Goal: Transaction & Acquisition: Purchase product/service

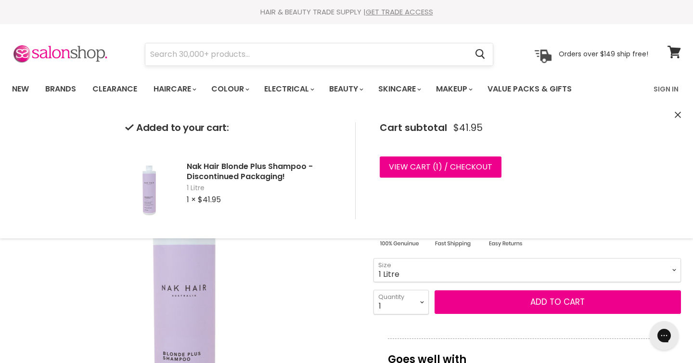
click at [300, 52] on input "Search" at bounding box center [306, 54] width 322 height 22
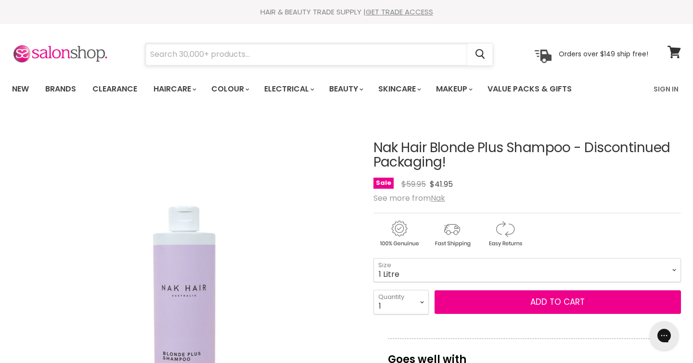
click at [300, 51] on input "Search" at bounding box center [306, 54] width 322 height 22
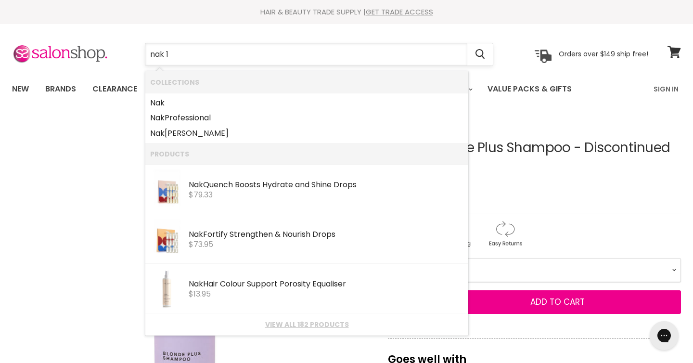
type input "nak 1l"
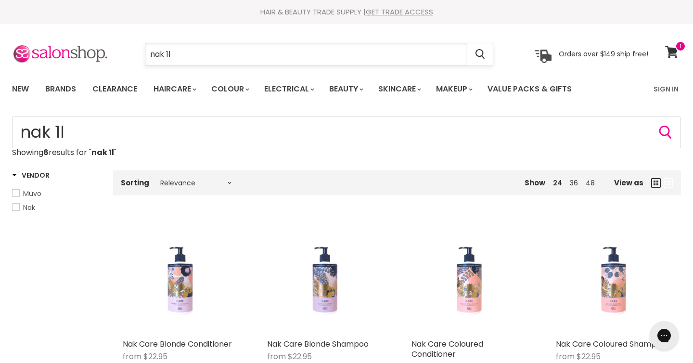
click at [201, 58] on input "nak 1l" at bounding box center [306, 54] width 322 height 22
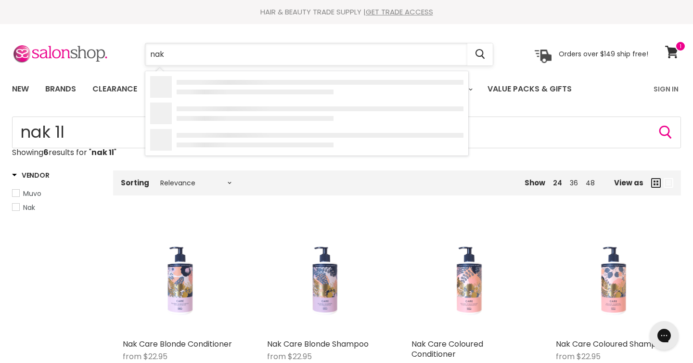
type input "nak"
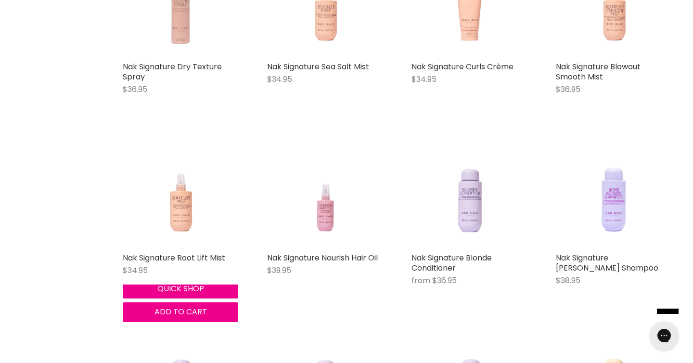
scroll to position [657, 0]
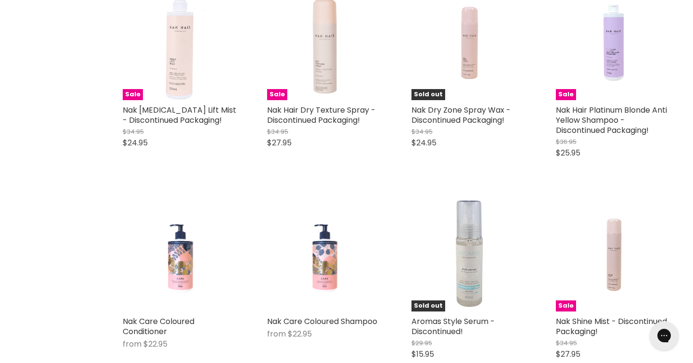
scroll to position [2143, 0]
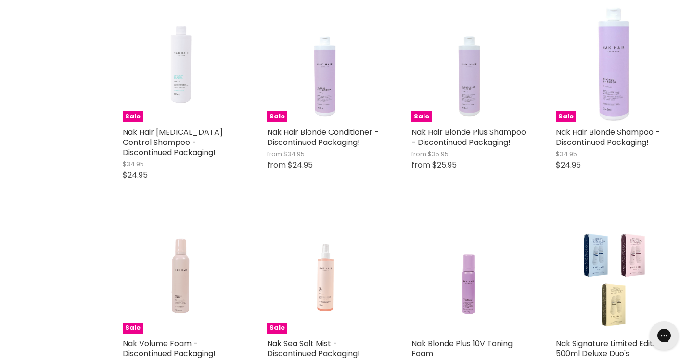
scroll to position [2799, 0]
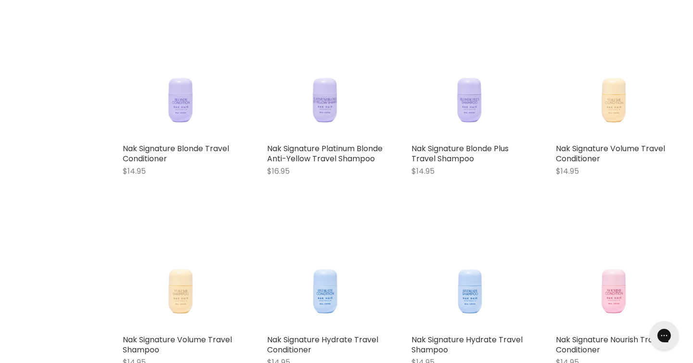
scroll to position [4146, 0]
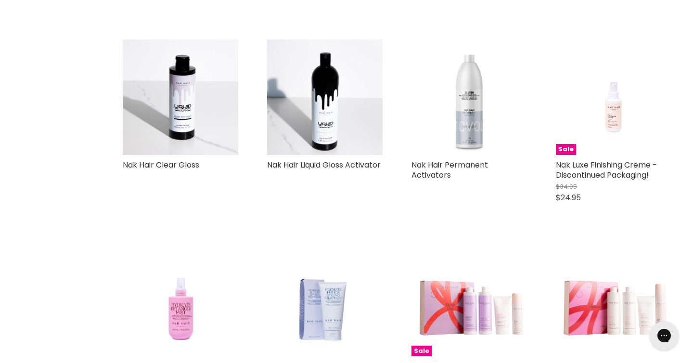
scroll to position [5692, 0]
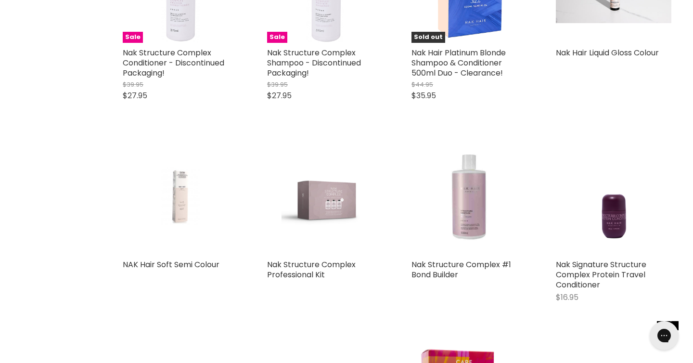
scroll to position [6396, 0]
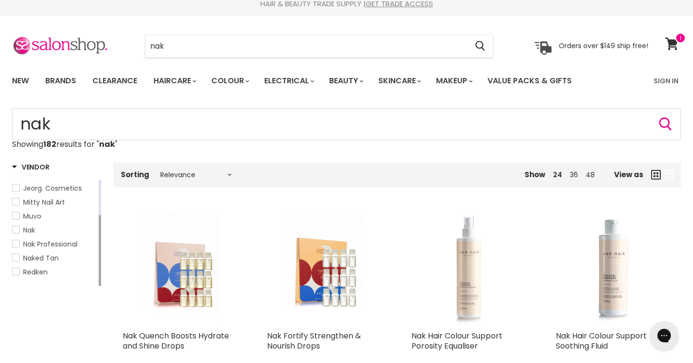
scroll to position [9, 0]
click at [18, 242] on link "Nak Professional" at bounding box center [54, 243] width 85 height 11
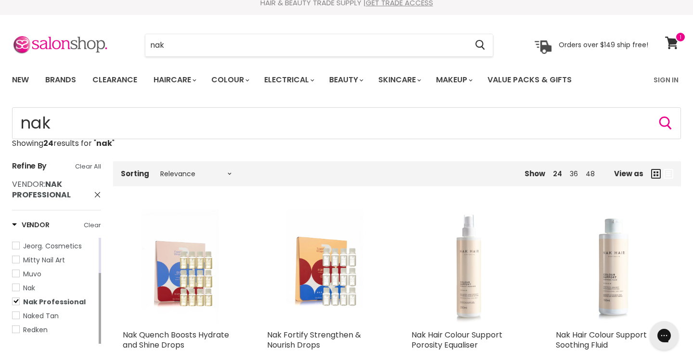
click at [18, 235] on div "Vendor Clear Ardell Bodyography CND Shellac CND Vinylux Jeorg. Cosmetics Mitty …" at bounding box center [56, 286] width 89 height 133
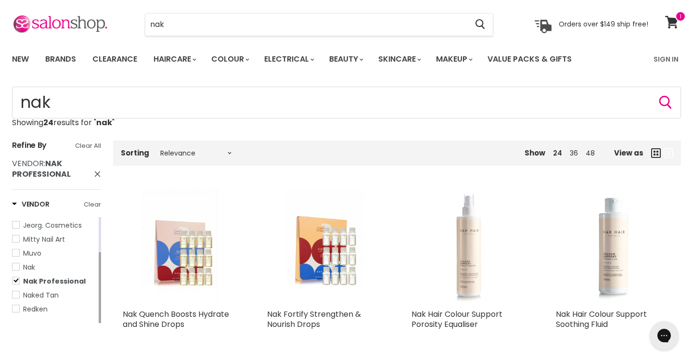
scroll to position [31, 0]
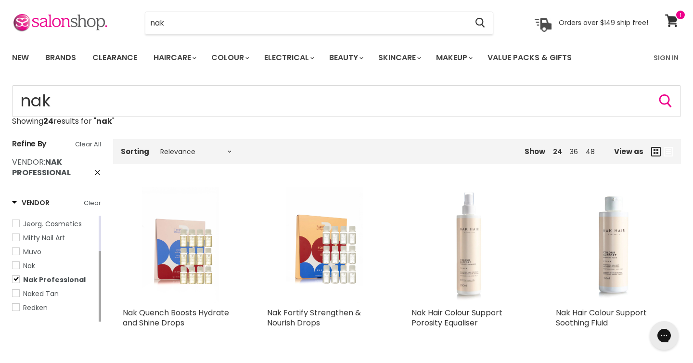
click at [16, 267] on span "Nak" at bounding box center [16, 265] width 7 height 7
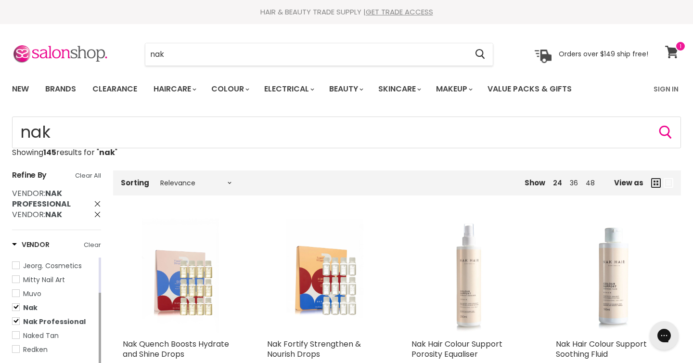
click at [675, 57] on icon at bounding box center [671, 52] width 13 height 13
